Goal: Task Accomplishment & Management: Manage account settings

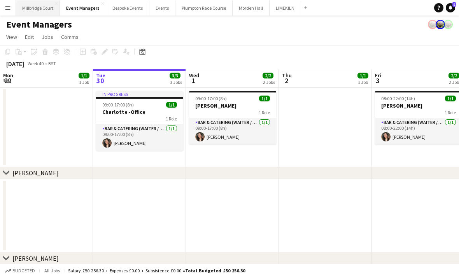
click at [43, 2] on button "[GEOGRAPHIC_DATA]" at bounding box center [38, 7] width 44 height 15
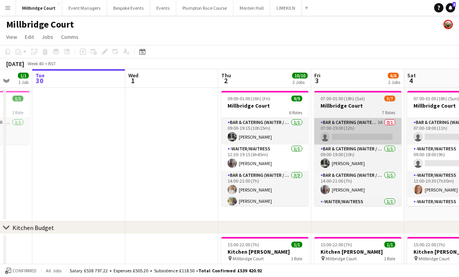
click at [378, 131] on app-card-role "Bar & Catering (Waiter / waitress) 3A 0/1 07:00-19:00 (12h) single-neutral-acti…" at bounding box center [357, 131] width 87 height 26
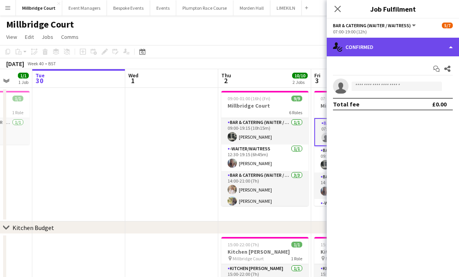
click at [376, 53] on div "single-neutral-actions-check-2 Confirmed" at bounding box center [393, 47] width 132 height 19
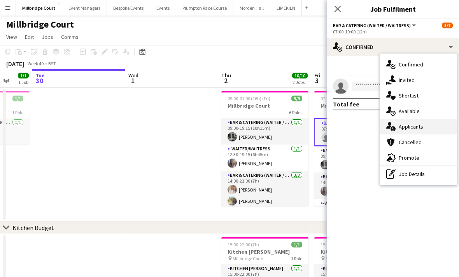
click at [411, 129] on span "Applicants" at bounding box center [411, 126] width 24 height 7
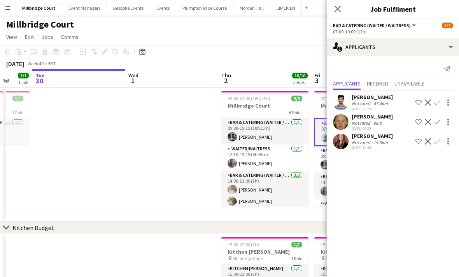
click at [292, 42] on app-page-menu "View Day view expanded Day view collapsed Month view Date picker Jump to [DATE]…" at bounding box center [229, 37] width 459 height 15
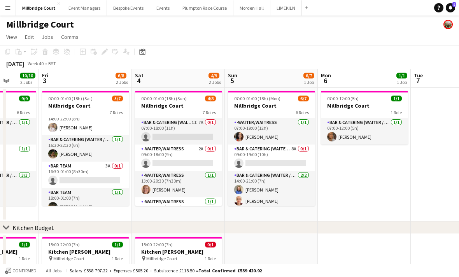
scroll to position [89, 0]
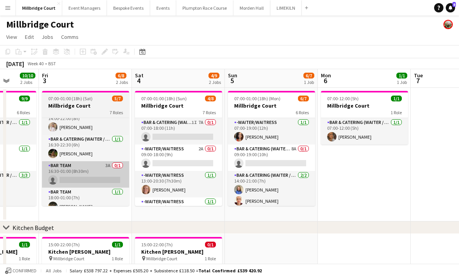
click at [82, 176] on app-card-role "Bar Team 3A 0/1 16:30-01:00 (8h30m) single-neutral-actions" at bounding box center [85, 174] width 87 height 26
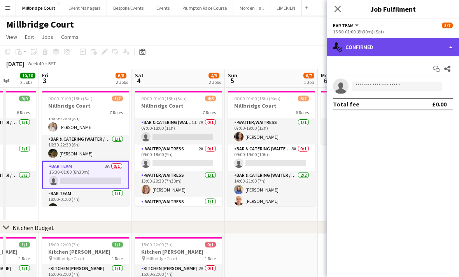
click at [387, 52] on div "single-neutral-actions-check-2 Confirmed" at bounding box center [393, 47] width 132 height 19
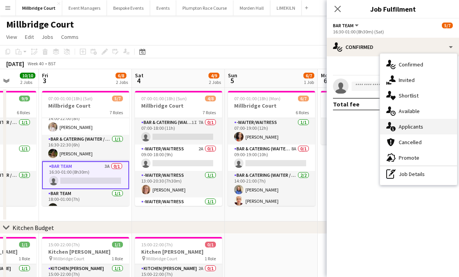
click at [416, 130] on div "single-neutral-actions-information Applicants" at bounding box center [418, 127] width 77 height 16
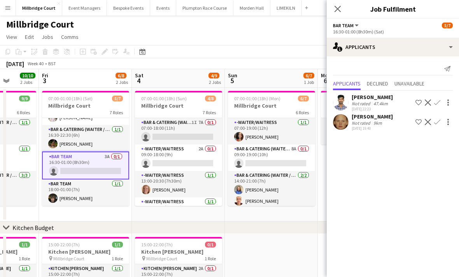
scroll to position [99, 0]
click at [386, 127] on div "[DATE] 19:40" at bounding box center [372, 128] width 41 height 5
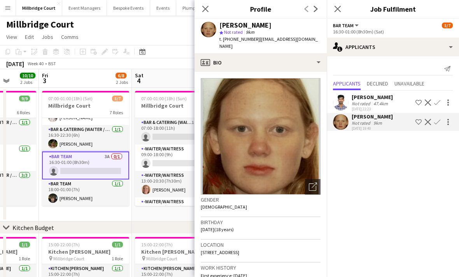
click at [438, 125] on button "Confirm" at bounding box center [436, 121] width 9 height 9
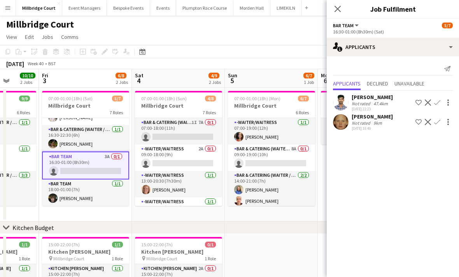
click at [439, 122] on app-icon "Confirm" at bounding box center [437, 122] width 6 height 6
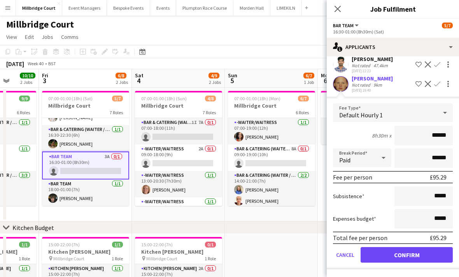
scroll to position [40, 0]
click at [400, 254] on button "Confirm" at bounding box center [406, 255] width 92 height 16
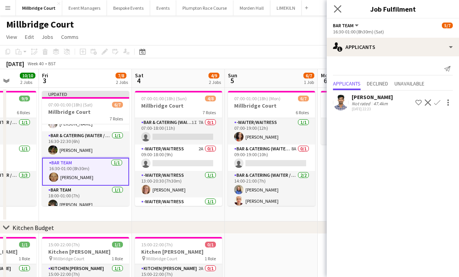
click at [342, 5] on app-icon "Close pop-in" at bounding box center [337, 8] width 11 height 11
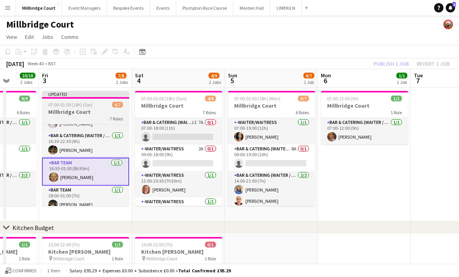
click at [99, 114] on h3 "Millbridge Court" at bounding box center [85, 111] width 87 height 7
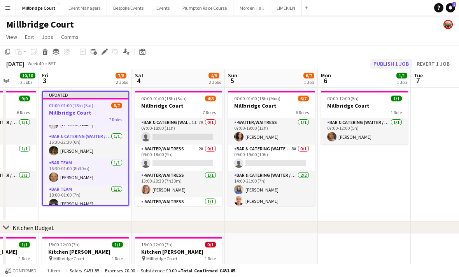
click at [388, 63] on button "Publish 1 job" at bounding box center [391, 64] width 42 height 10
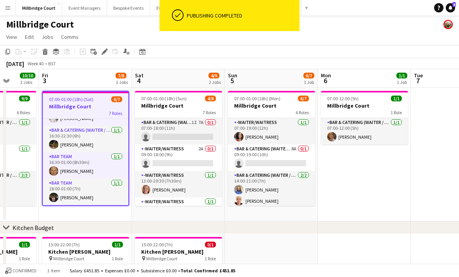
scroll to position [7, 0]
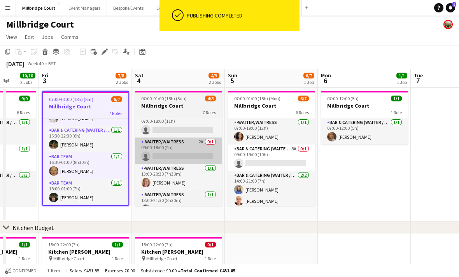
click at [191, 151] on app-card-role "-Waiter/Waitress 2A 0/1 09:00-18:00 (9h) single-neutral-actions" at bounding box center [178, 151] width 87 height 26
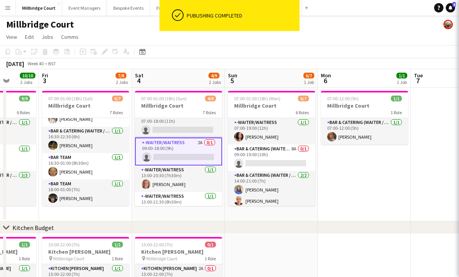
scroll to position [97, 0]
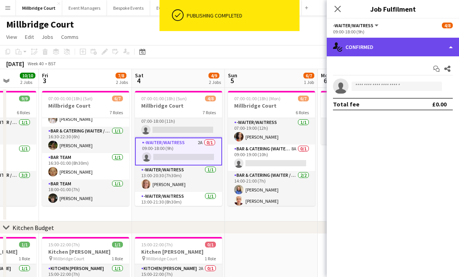
click at [401, 49] on div "single-neutral-actions-check-2 Confirmed" at bounding box center [393, 47] width 132 height 19
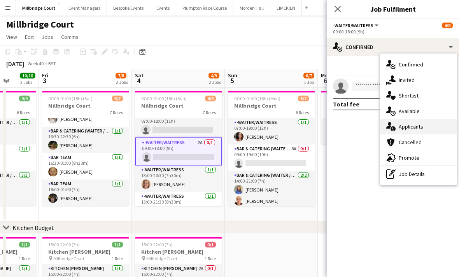
click at [425, 126] on div "single-neutral-actions-information Applicants" at bounding box center [418, 127] width 77 height 16
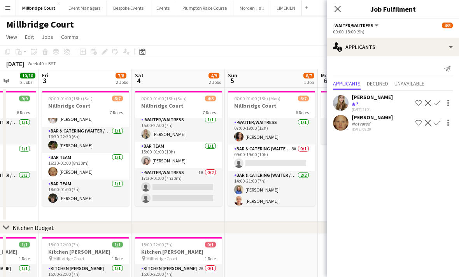
scroll to position [110, 0]
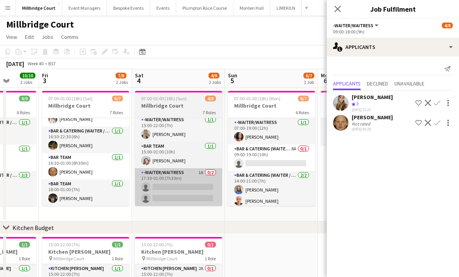
click at [196, 187] on app-card-role "-Waiter/Waitress 1A 0/2 17:30-01:00 (7h30m) single-neutral-actions single-neutr…" at bounding box center [178, 187] width 87 height 38
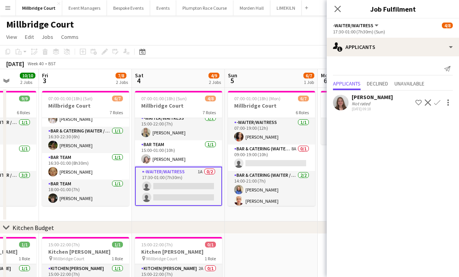
click at [191, 196] on app-card-role "-Waiter/Waitress 1A 0/2 17:30-01:00 (7h30m) single-neutral-actions single-neutr…" at bounding box center [178, 186] width 87 height 39
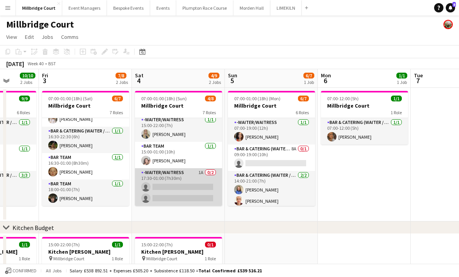
scroll to position [108, 0]
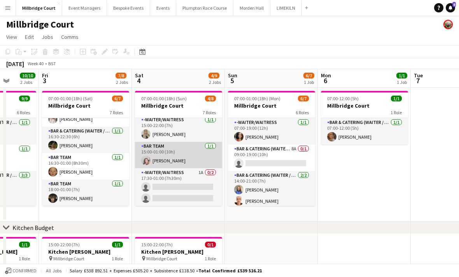
click at [206, 155] on app-card-role "Bar Team [DATE] 15:00-01:00 (10h) [PERSON_NAME]" at bounding box center [178, 155] width 87 height 26
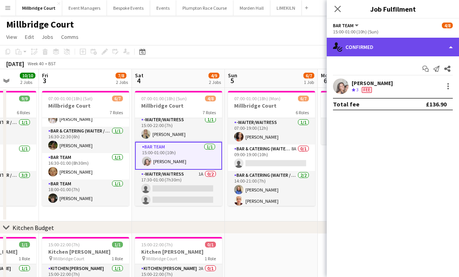
click at [400, 52] on div "single-neutral-actions-check-2 Confirmed" at bounding box center [393, 47] width 132 height 19
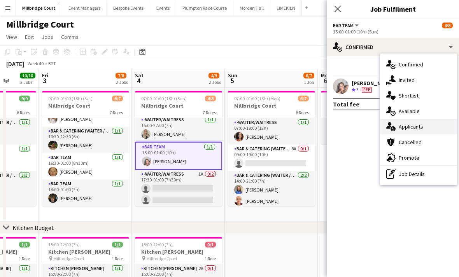
click at [425, 128] on div "single-neutral-actions-information Applicants" at bounding box center [418, 127] width 77 height 16
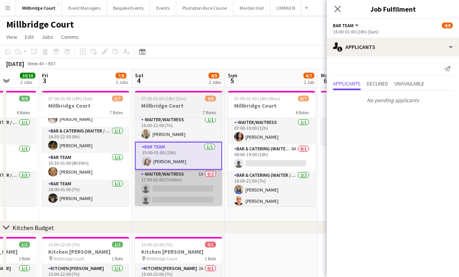
click at [186, 185] on app-card-role "-Waiter/Waitress 1A 0/2 17:30-01:00 (7h30m) single-neutral-actions single-neutr…" at bounding box center [178, 189] width 87 height 38
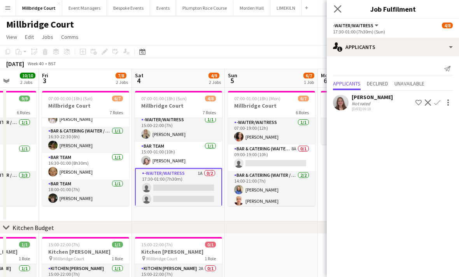
click at [336, 14] on app-icon "Close pop-in" at bounding box center [337, 8] width 11 height 11
